Goal: Task Accomplishment & Management: Use online tool/utility

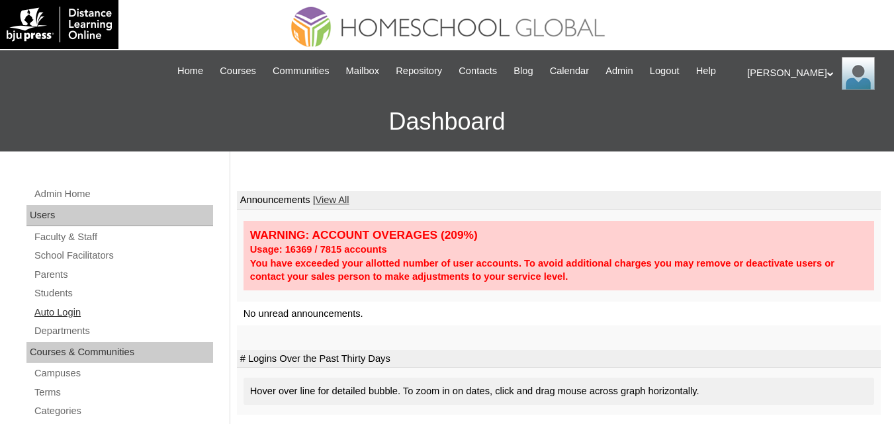
click at [52, 321] on link "Auto Login" at bounding box center [123, 313] width 180 height 17
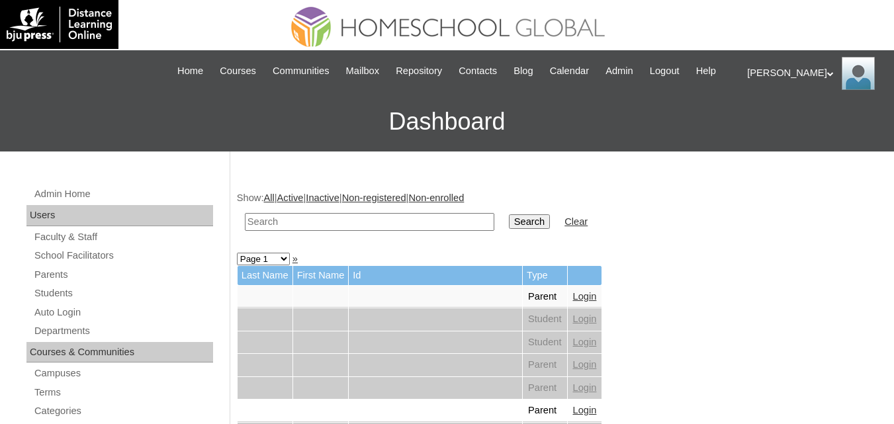
click at [324, 231] on input "text" at bounding box center [370, 222] width 250 height 18
type input "yulan"
click at [509, 214] on input "Search" at bounding box center [529, 221] width 41 height 15
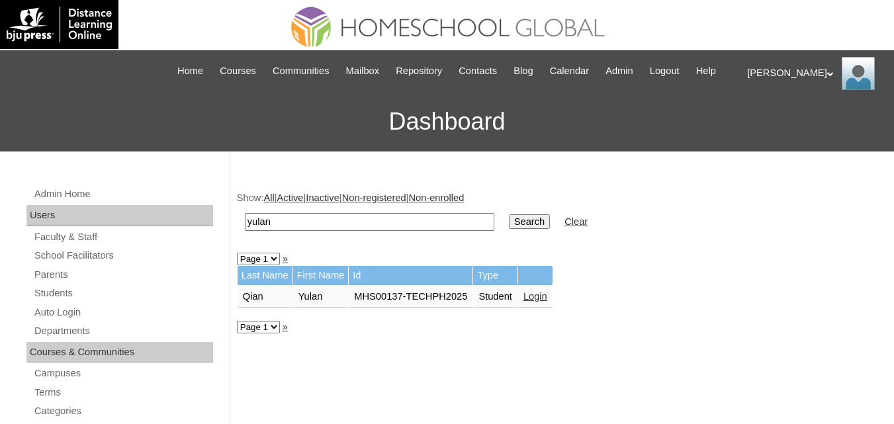
click at [530, 302] on link "Login" at bounding box center [536, 296] width 24 height 11
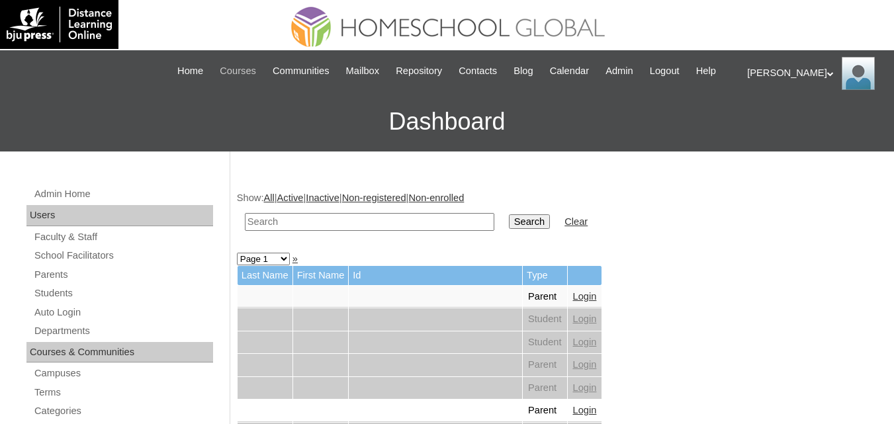
click at [246, 68] on span "Courses" at bounding box center [238, 71] width 36 height 15
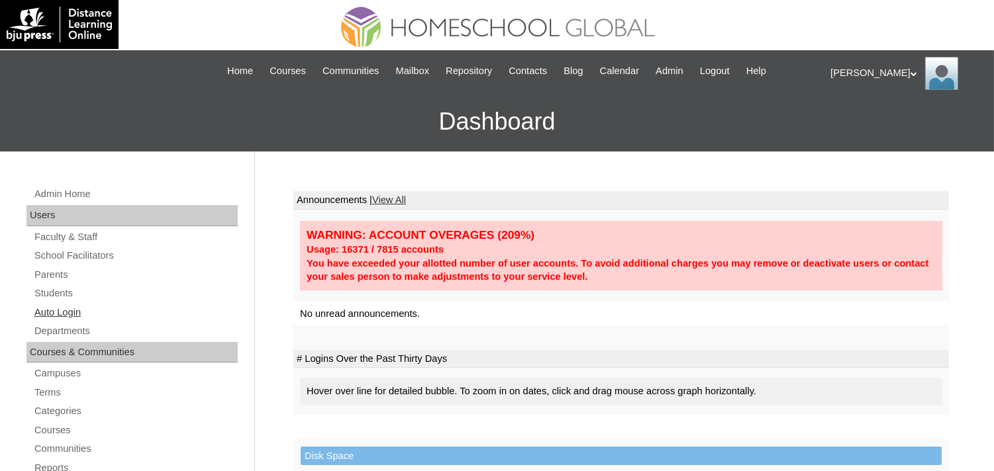
click at [69, 308] on link "Auto Login" at bounding box center [135, 313] width 205 height 17
